Goal: Task Accomplishment & Management: Use online tool/utility

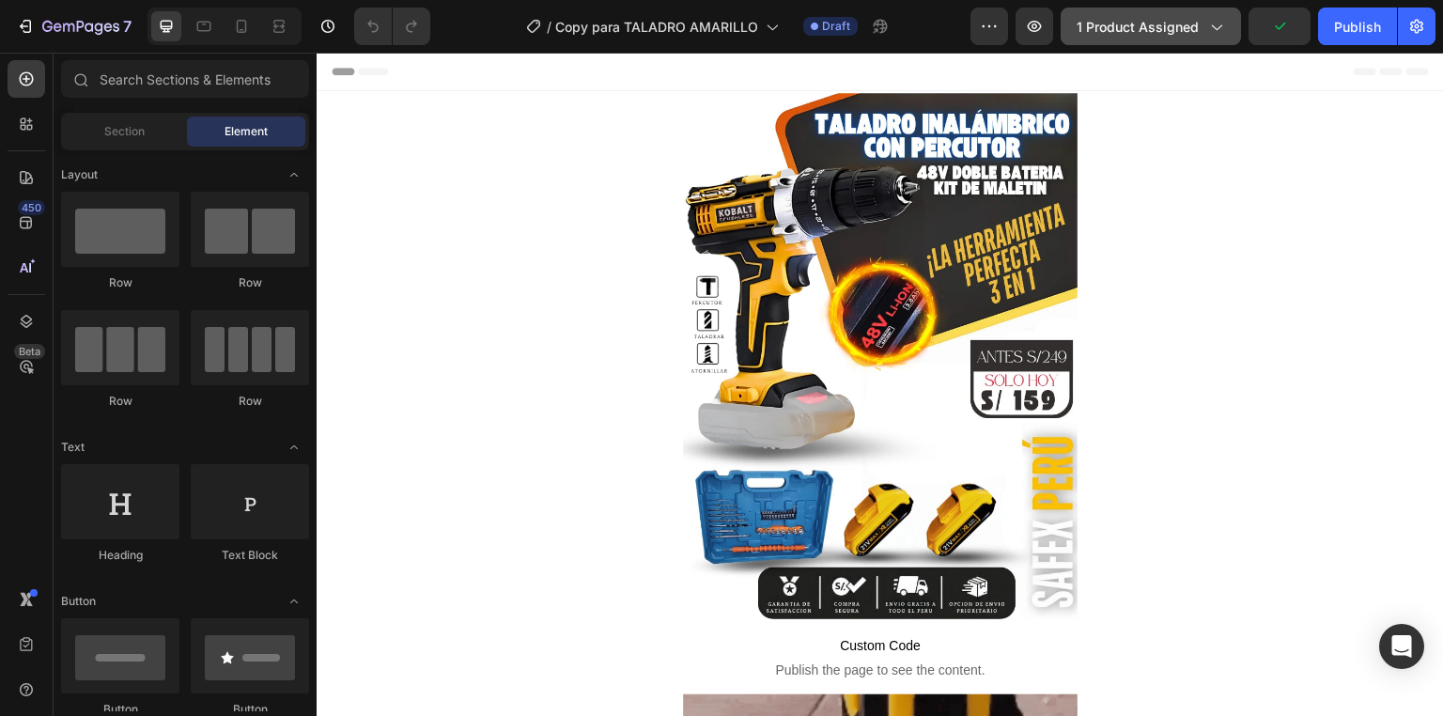
click at [1148, 25] on span "1 product assigned" at bounding box center [1138, 27] width 122 height 20
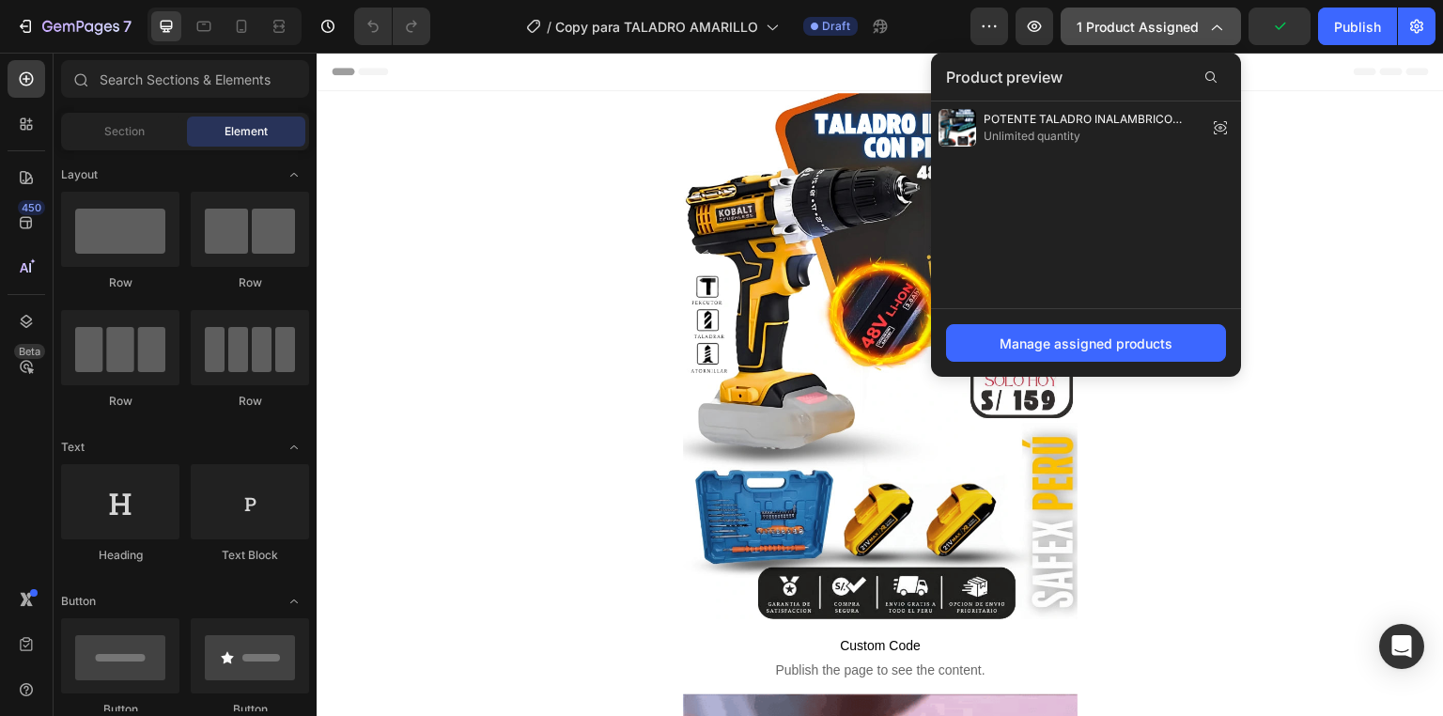
click at [1148, 25] on span "1 product assigned" at bounding box center [1138, 27] width 122 height 20
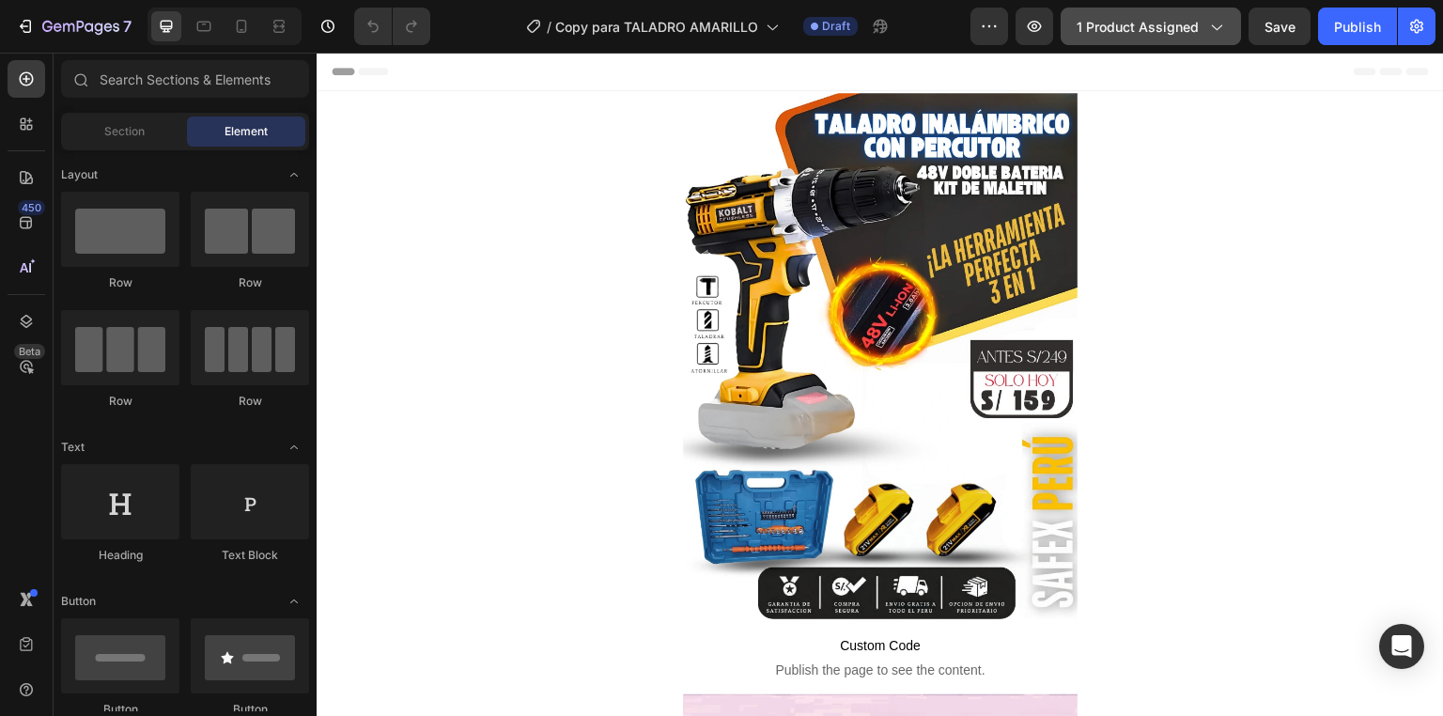
click at [1148, 25] on span "1 product assigned" at bounding box center [1138, 27] width 122 height 20
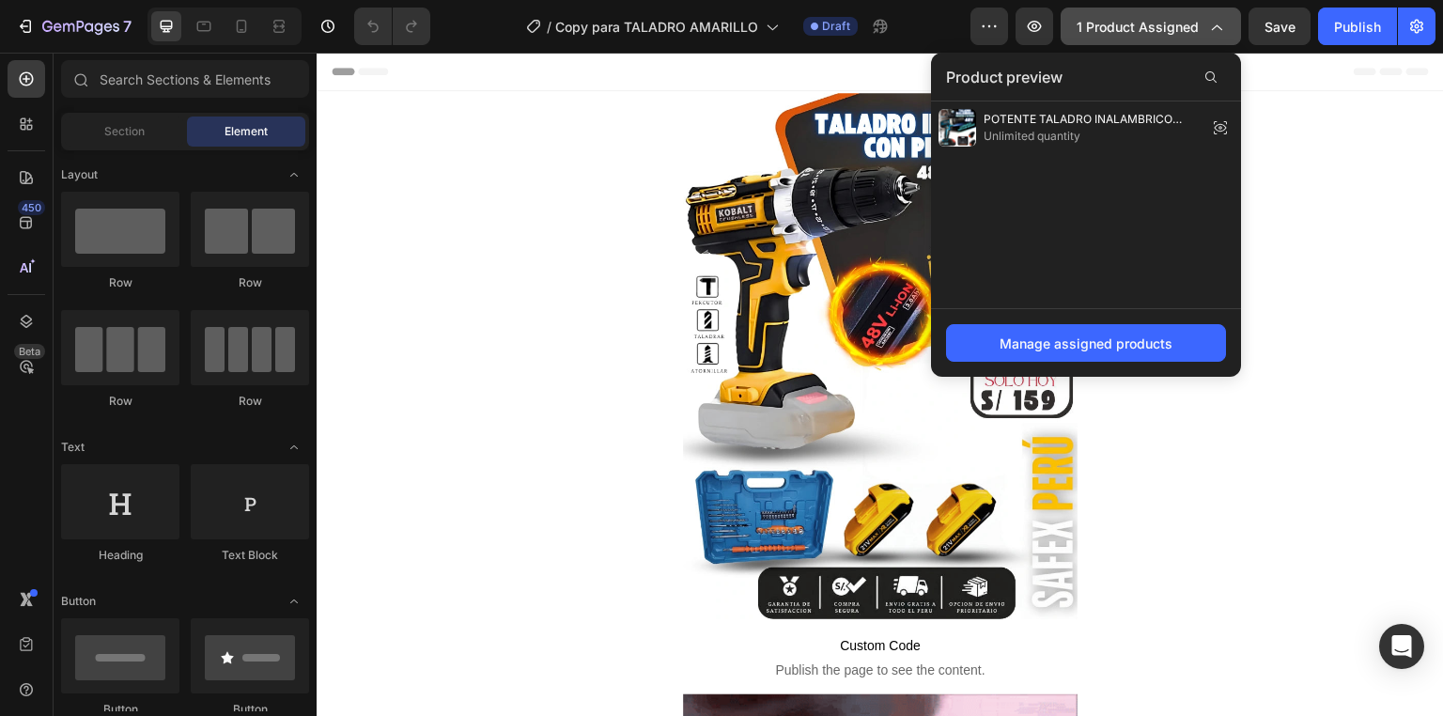
click at [1148, 25] on span "1 product assigned" at bounding box center [1138, 27] width 122 height 20
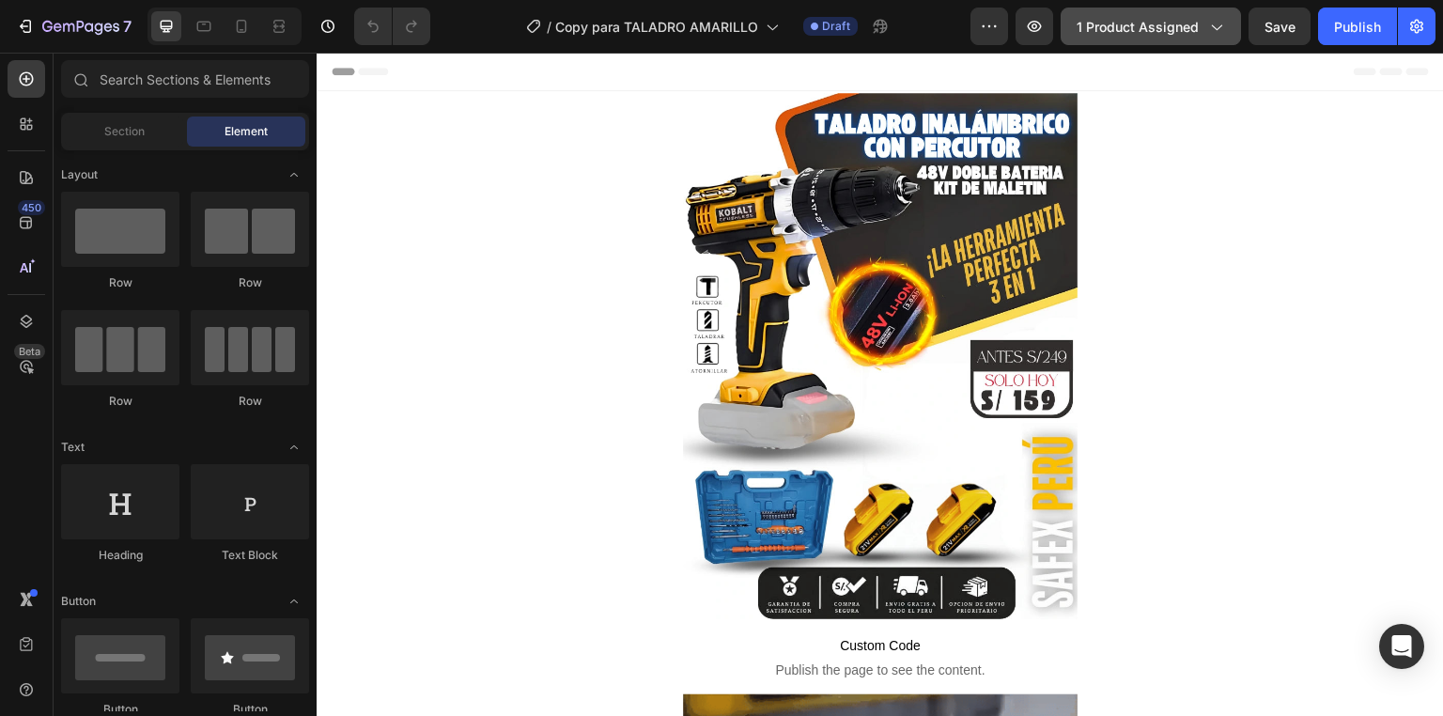
click at [1148, 25] on span "1 product assigned" at bounding box center [1138, 27] width 122 height 20
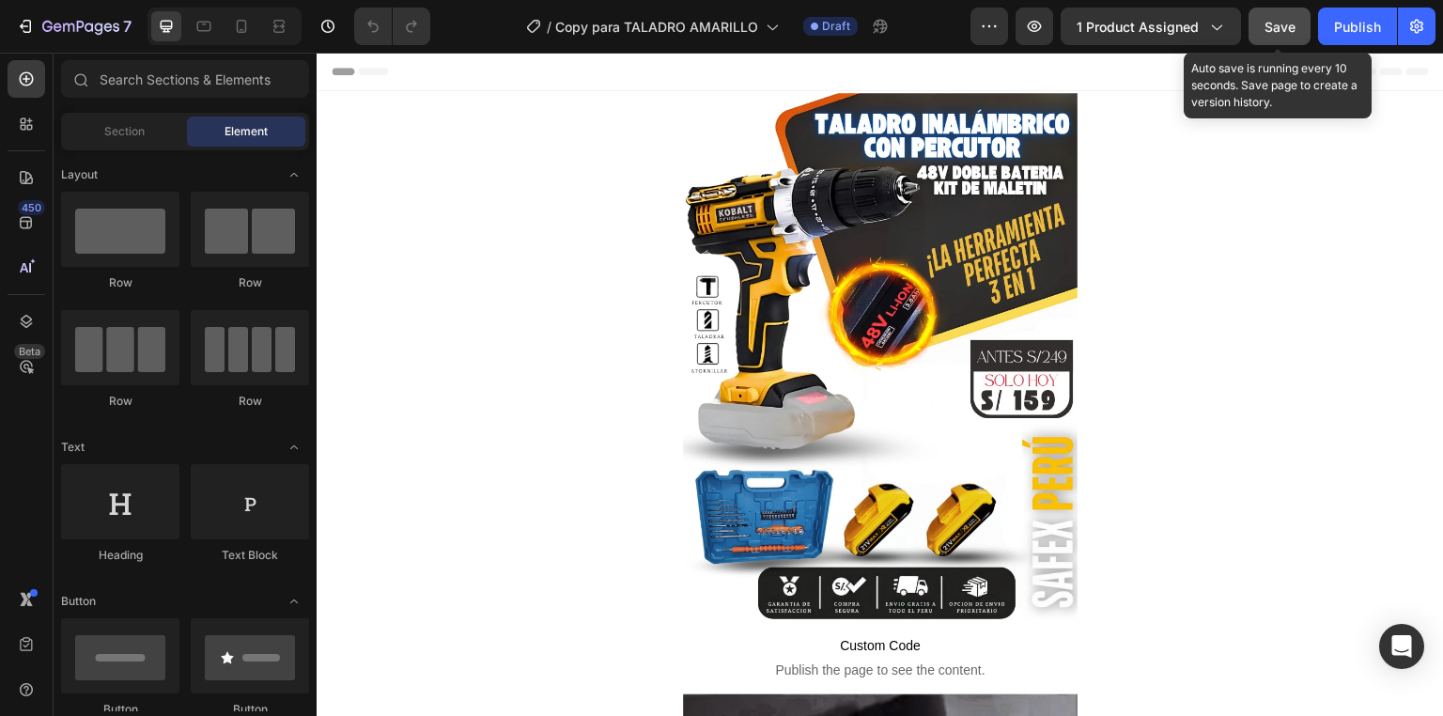
click at [1276, 15] on button "Save" at bounding box center [1279, 27] width 62 height 38
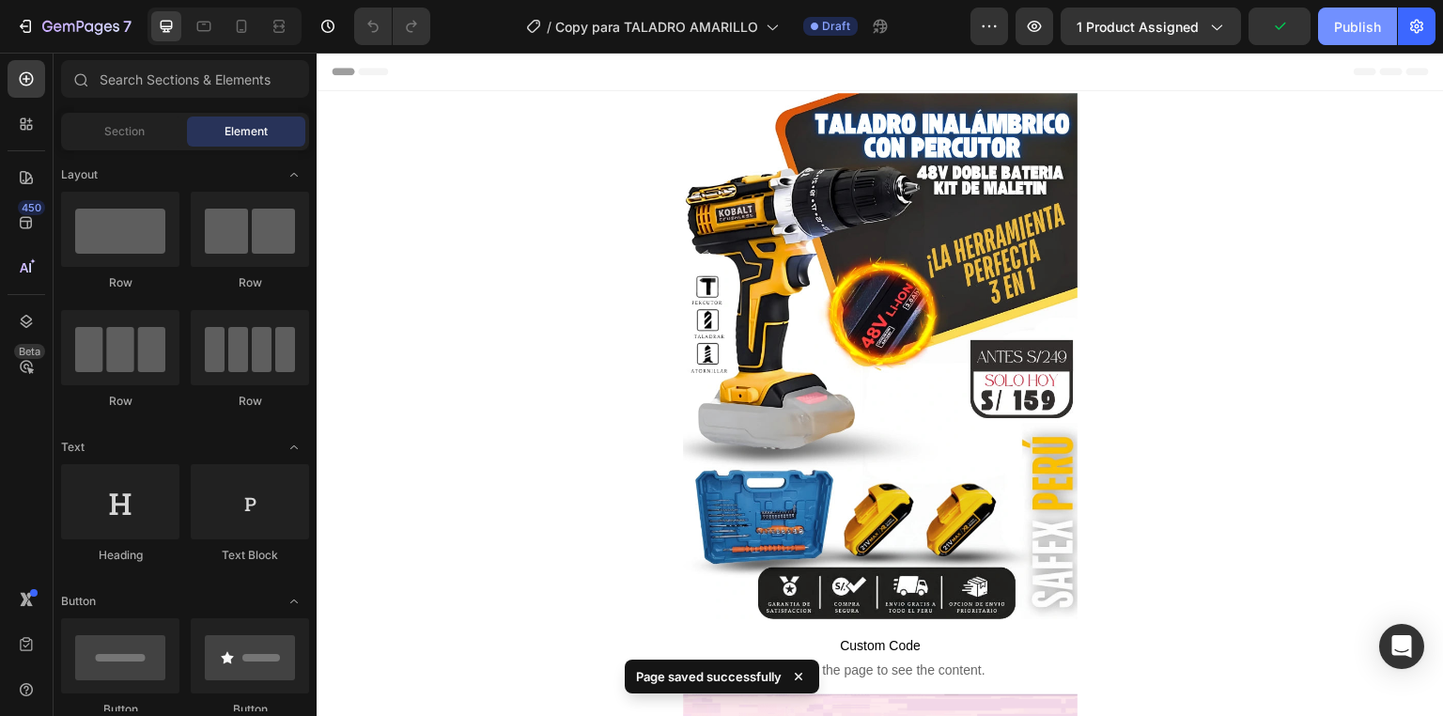
click at [1335, 18] on div "Publish" at bounding box center [1357, 27] width 47 height 20
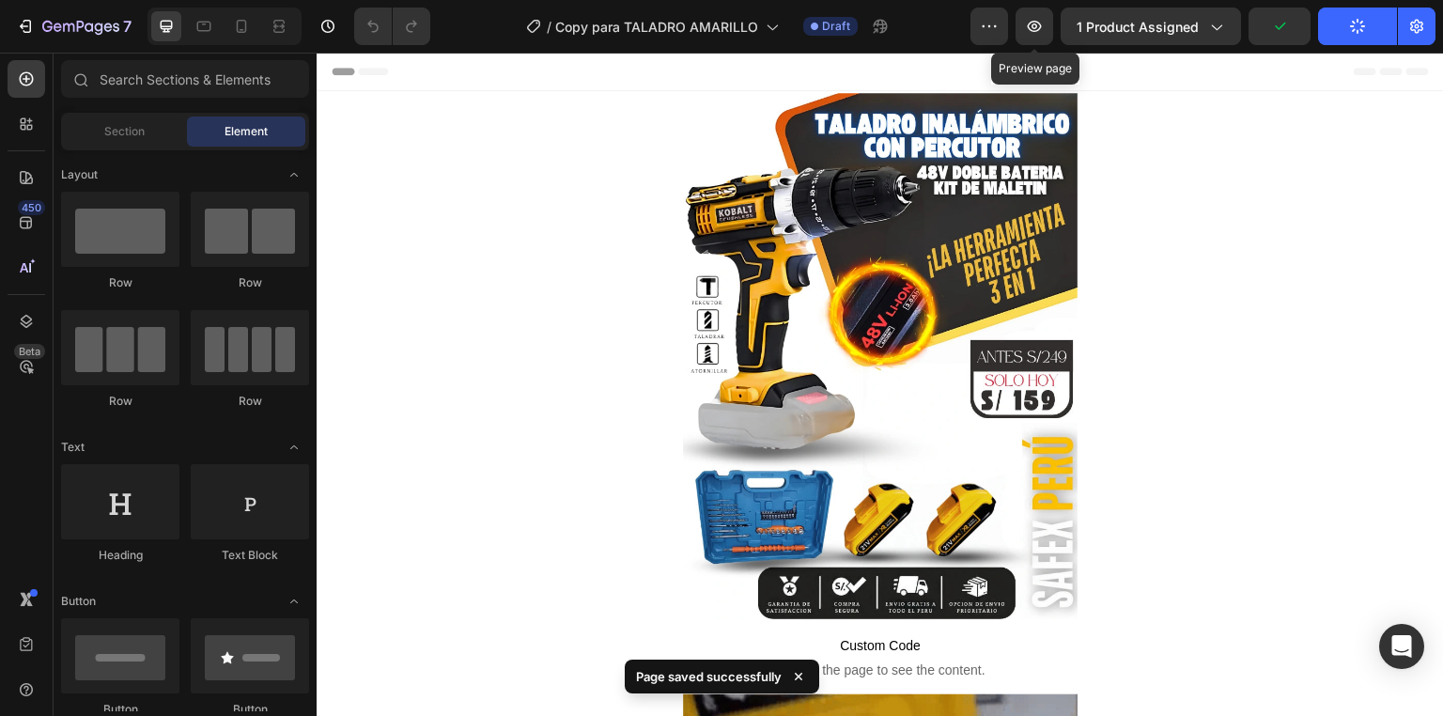
click at [1012, 20] on div "Preview Preview page 1 product assigned Publish" at bounding box center [1202, 27] width 465 height 38
click at [1029, 19] on icon "button" at bounding box center [1034, 26] width 19 height 19
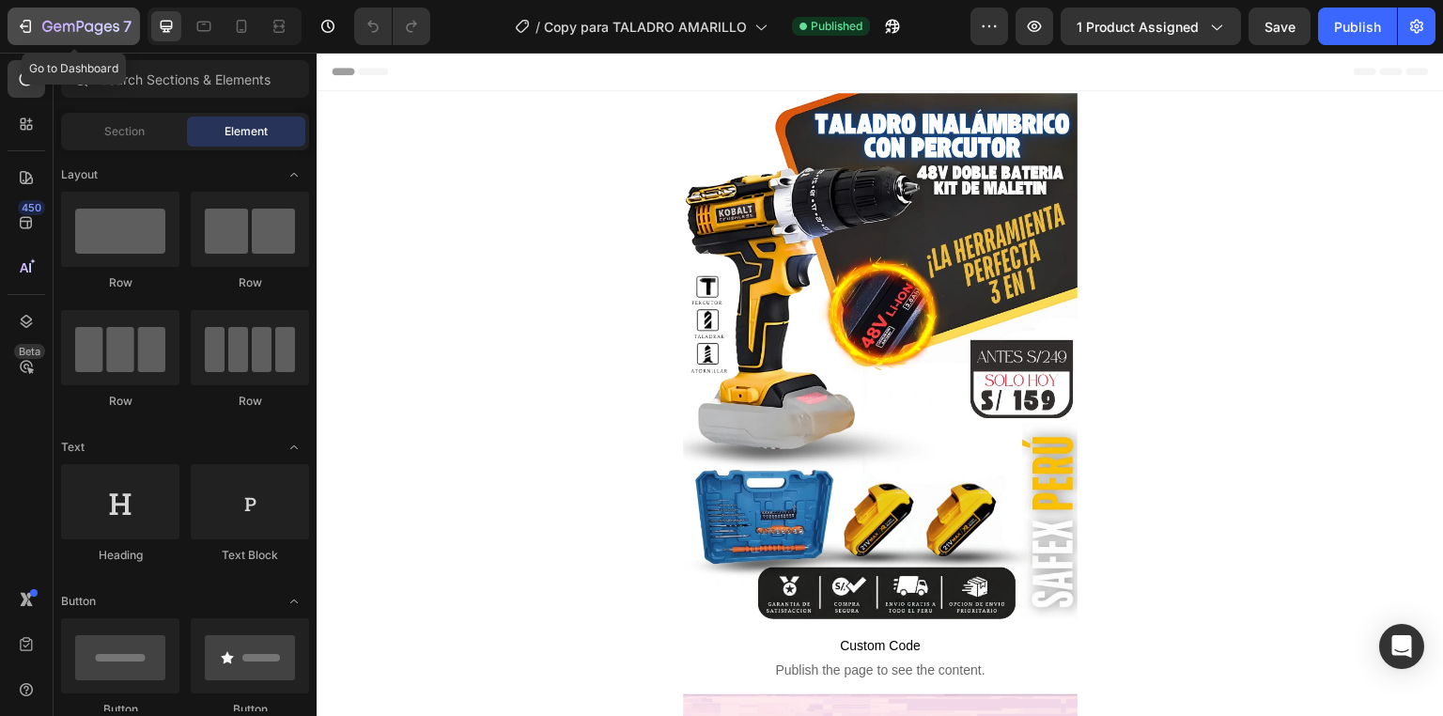
click at [35, 36] on div "7" at bounding box center [74, 26] width 116 height 23
